Goal: Information Seeking & Learning: Learn about a topic

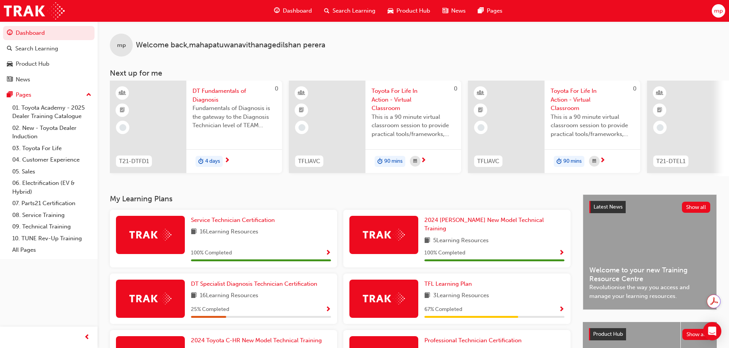
click at [352, 8] on span "Search Learning" at bounding box center [353, 11] width 43 height 9
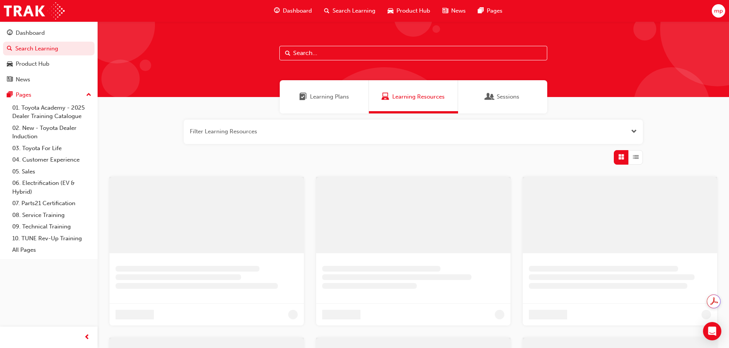
click at [311, 50] on input "text" at bounding box center [413, 53] width 268 height 15
drag, startPoint x: 308, startPoint y: 52, endPoint x: 284, endPoint y: 54, distance: 23.4
click at [284, 54] on input "5S" at bounding box center [416, 53] width 268 height 15
click at [307, 50] on input "5S" at bounding box center [416, 53] width 268 height 15
click at [170, 63] on div "5S" at bounding box center [416, 59] width 637 height 76
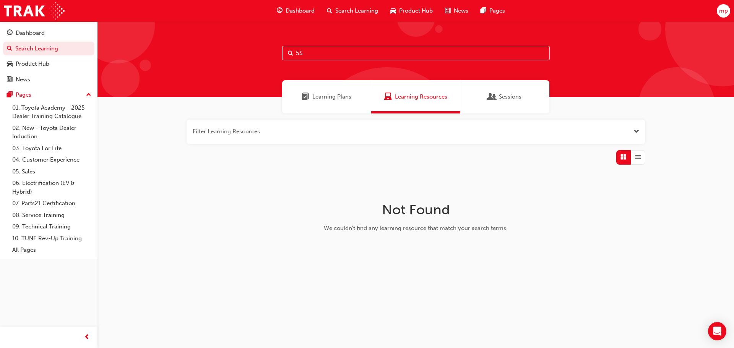
click at [304, 53] on input "5S" at bounding box center [416, 53] width 268 height 15
type input "5"
